Goal: Information Seeking & Learning: Learn about a topic

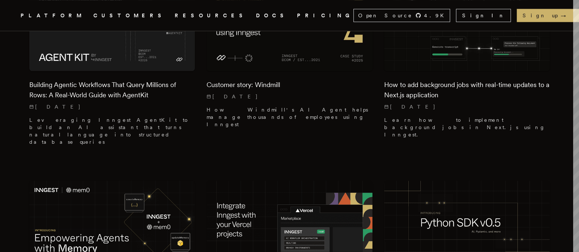
scroll to position [961, 0]
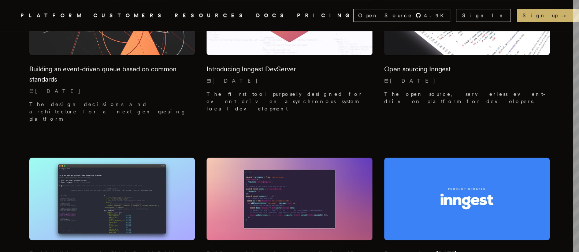
scroll to position [7359, 0]
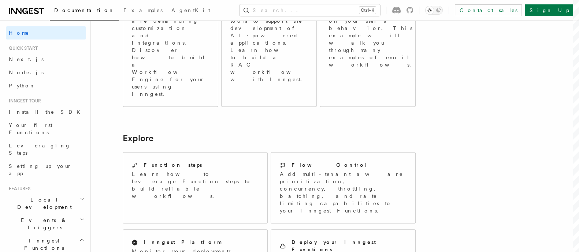
scroll to position [595, 0]
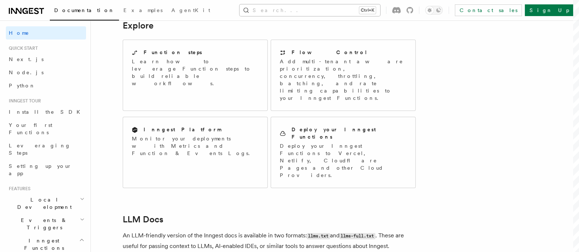
click at [371, 8] on button "Search... Ctrl+K" at bounding box center [309, 10] width 141 height 12
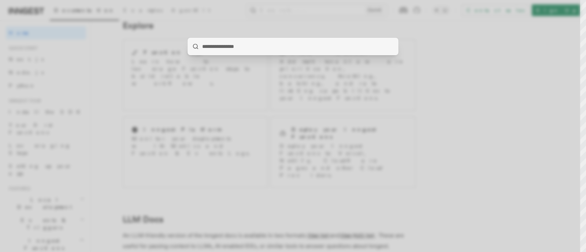
drag, startPoint x: 396, startPoint y: 132, endPoint x: 395, endPoint y: 124, distance: 7.8
click at [396, 132] on div at bounding box center [293, 126] width 586 height 252
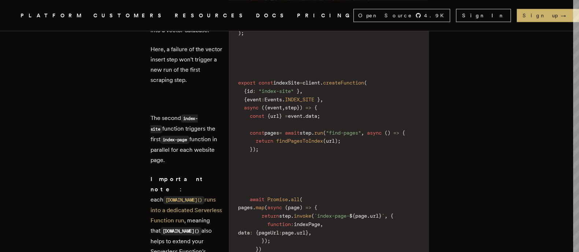
scroll to position [1235, 0]
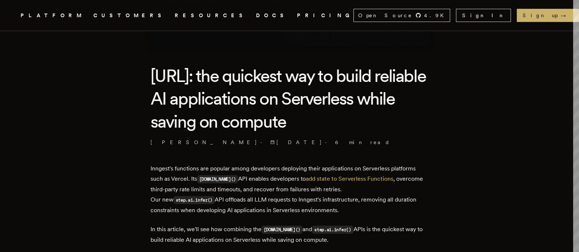
scroll to position [183, 0]
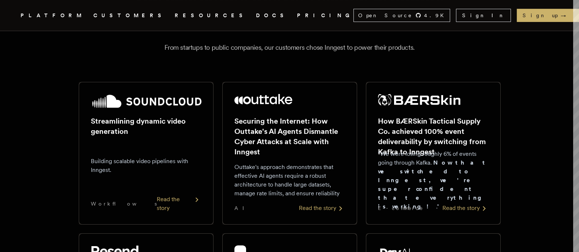
scroll to position [91, 0]
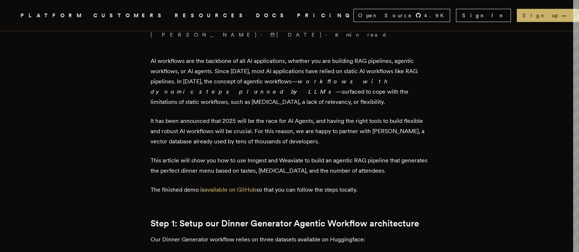
scroll to position [250, 0]
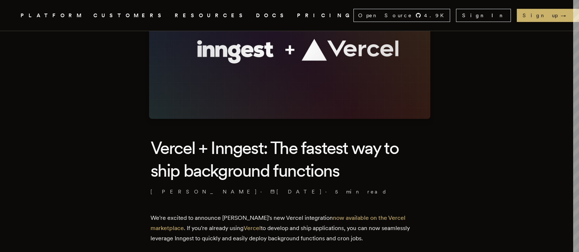
scroll to position [137, 0]
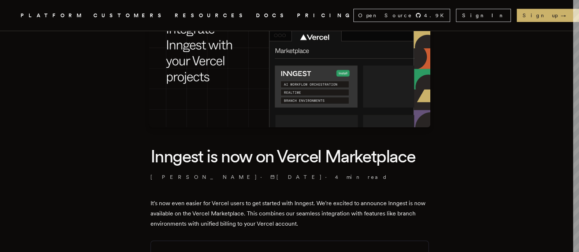
scroll to position [183, 0]
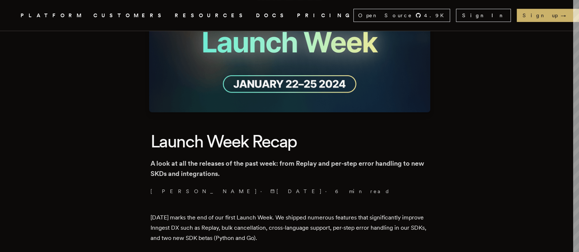
scroll to position [91, 0]
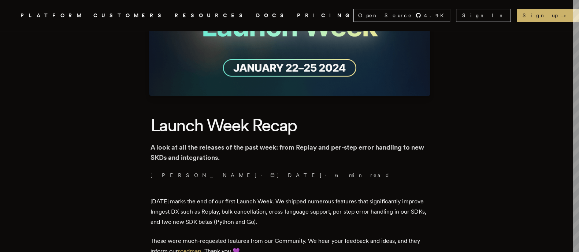
scroll to position [183, 0]
